Goal: Register for event/course

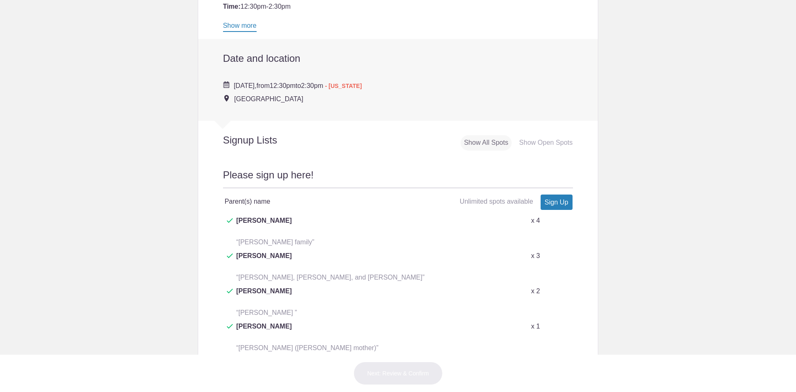
scroll to position [290, 0]
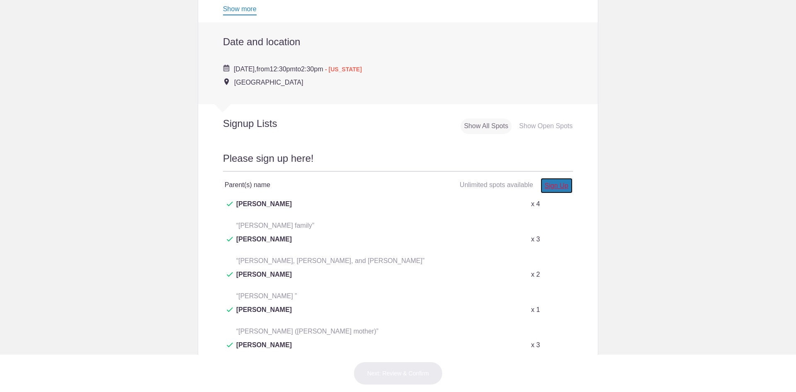
click at [555, 185] on link "Sign Up" at bounding box center [557, 185] width 32 height 15
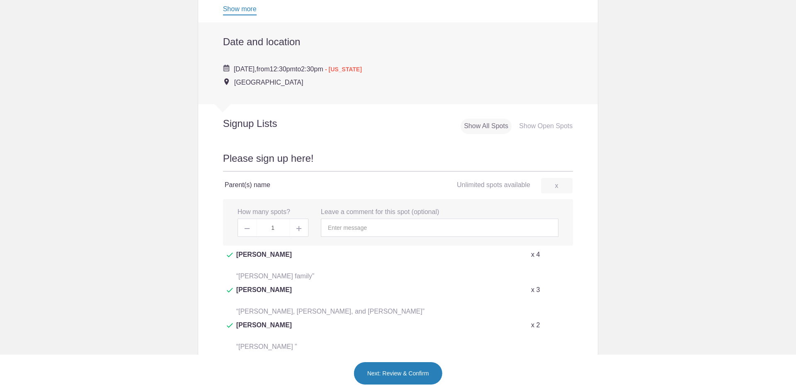
click at [292, 228] on span at bounding box center [299, 228] width 19 height 18
click at [293, 228] on span at bounding box center [299, 228] width 19 height 18
type input "4"
click at [331, 228] on input "text" at bounding box center [440, 228] width 238 height 18
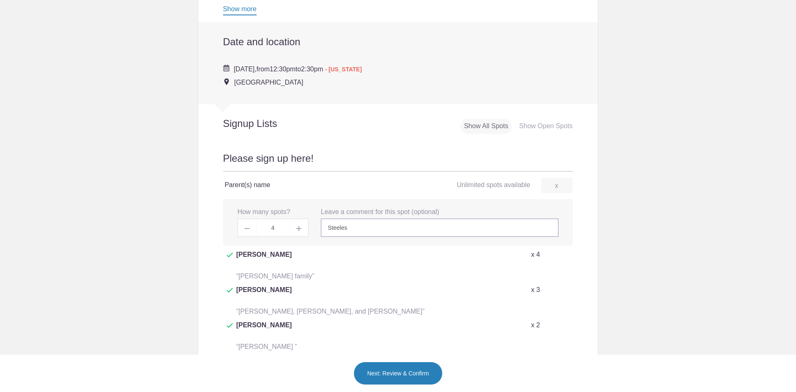
type input "Steeles"
click at [426, 379] on button "Next: Review & Confirm" at bounding box center [398, 373] width 89 height 23
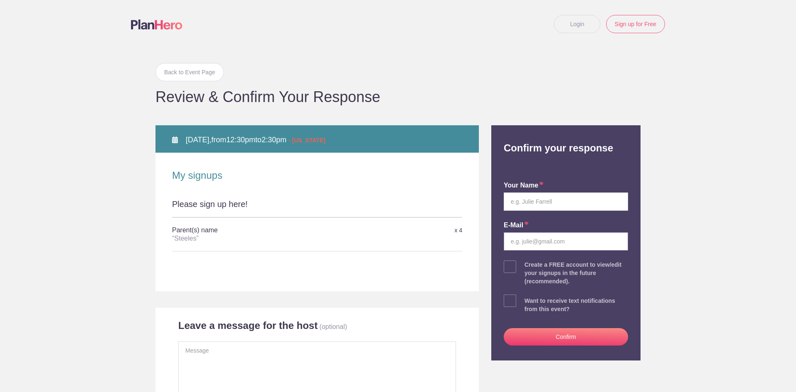
type input "steeledr72@gmail.com"
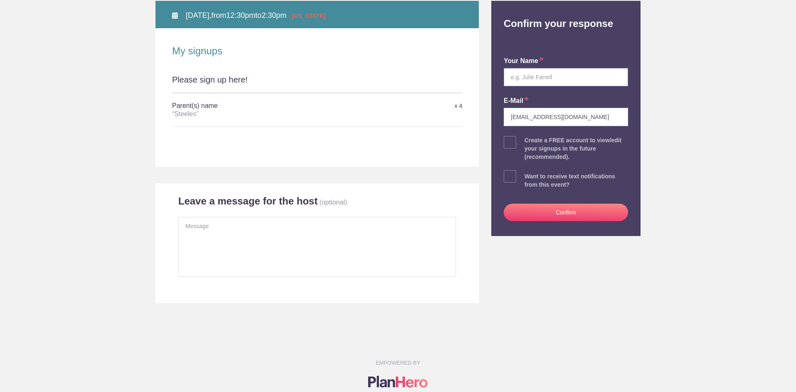
click at [541, 81] on input "text" at bounding box center [566, 77] width 124 height 18
click at [530, 80] on input "Danielle B Steele" at bounding box center [566, 77] width 124 height 18
type input "Danielle Steele"
click at [549, 207] on button "Confirm" at bounding box center [566, 212] width 124 height 17
